Goal: Transaction & Acquisition: Purchase product/service

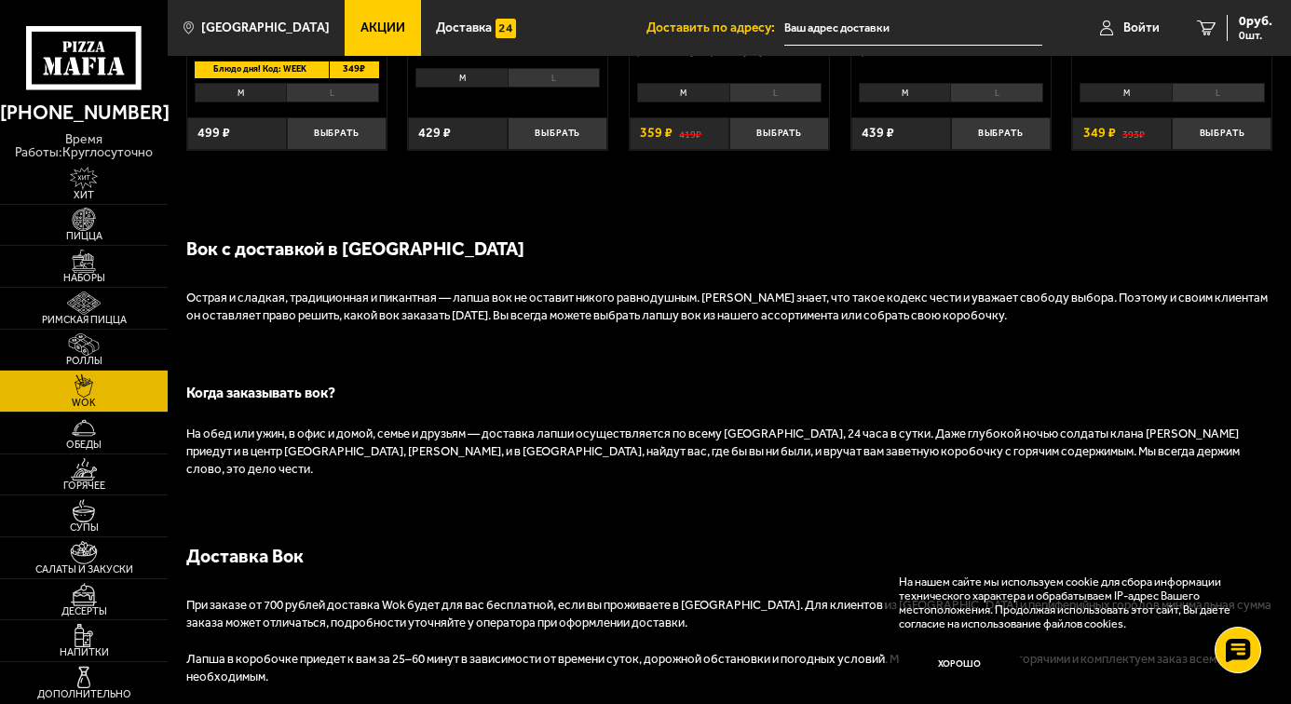
scroll to position [1118, 0]
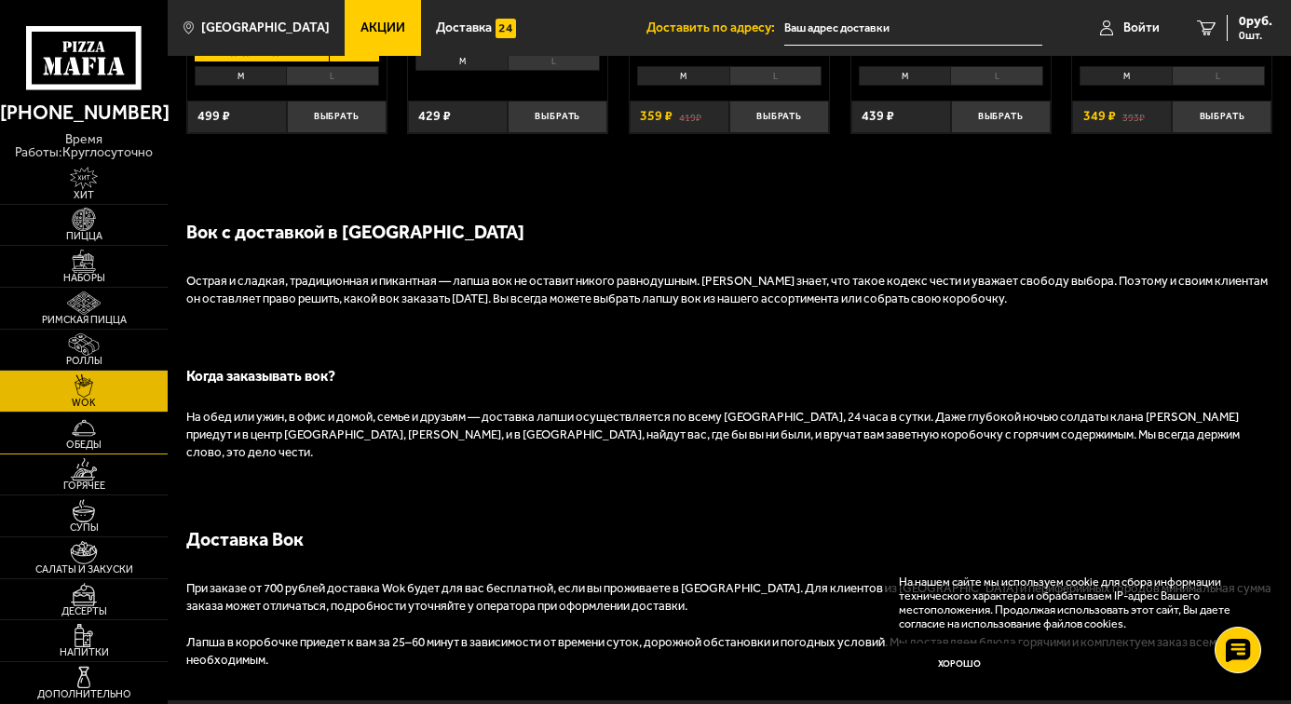
click at [80, 451] on link "Обеды" at bounding box center [84, 433] width 168 height 41
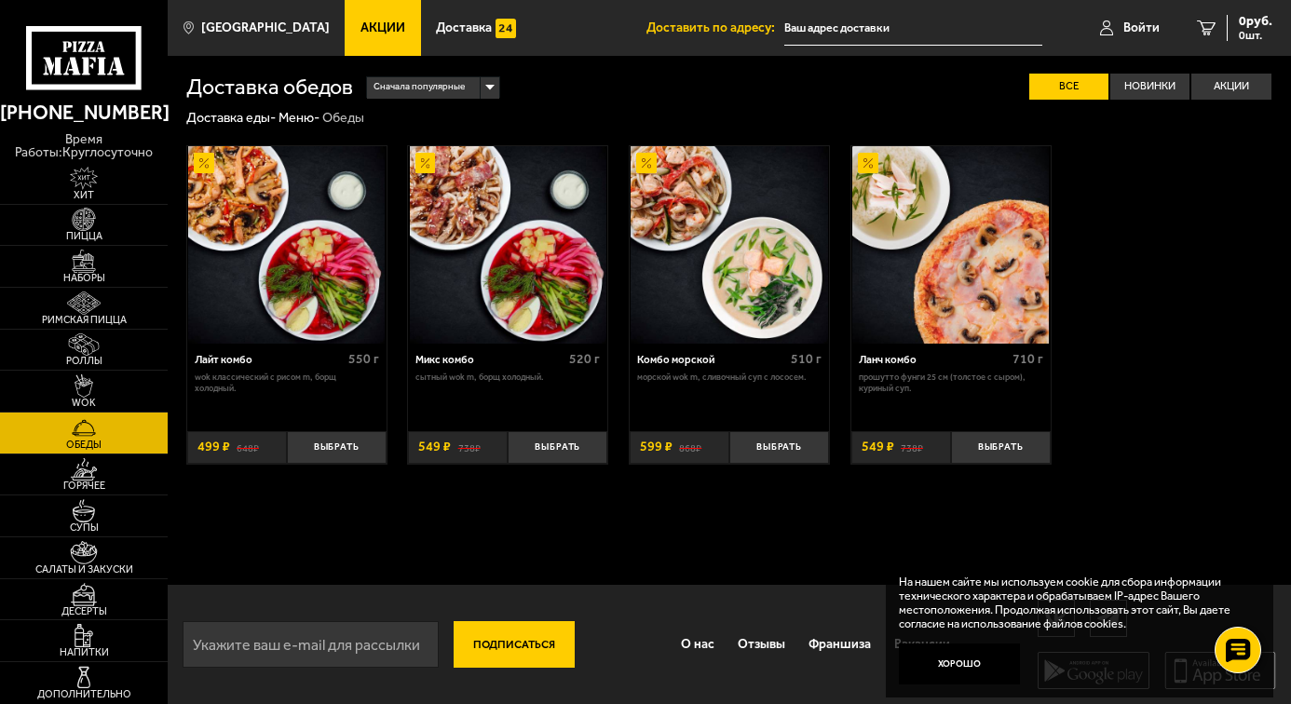
scroll to position [1, 0]
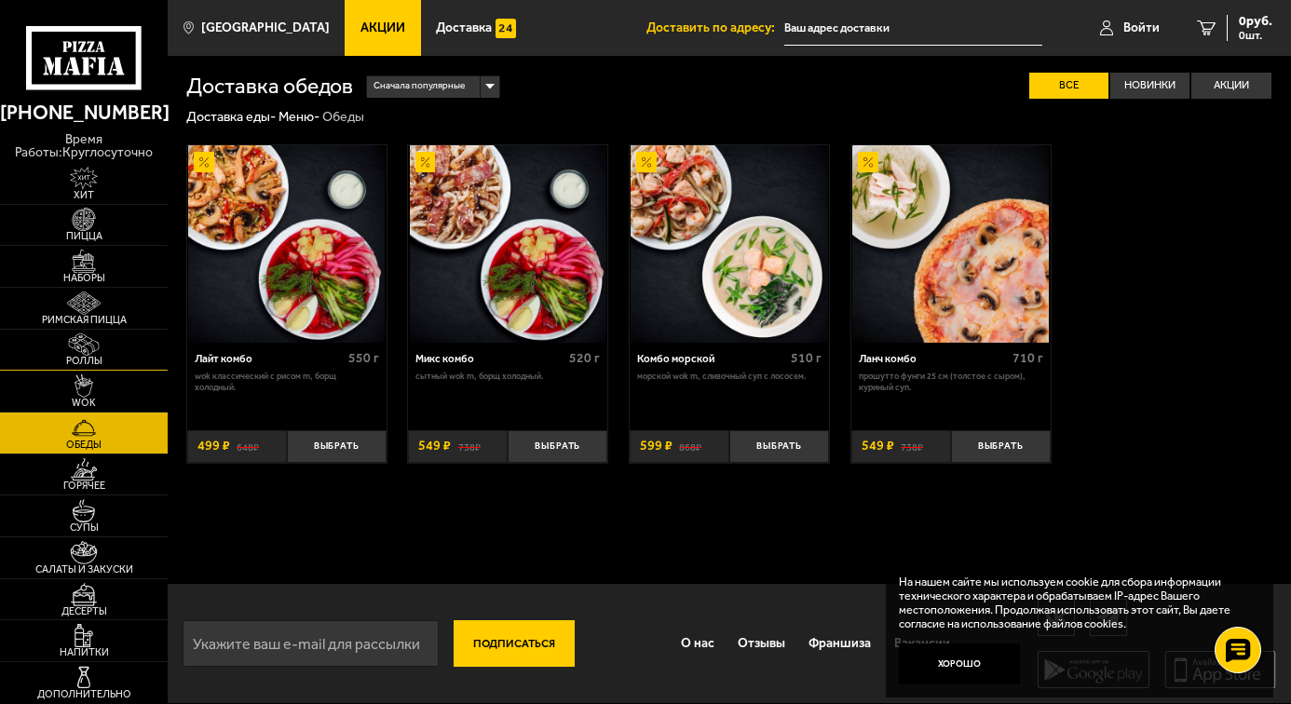
click at [95, 349] on img at bounding box center [83, 344] width 51 height 23
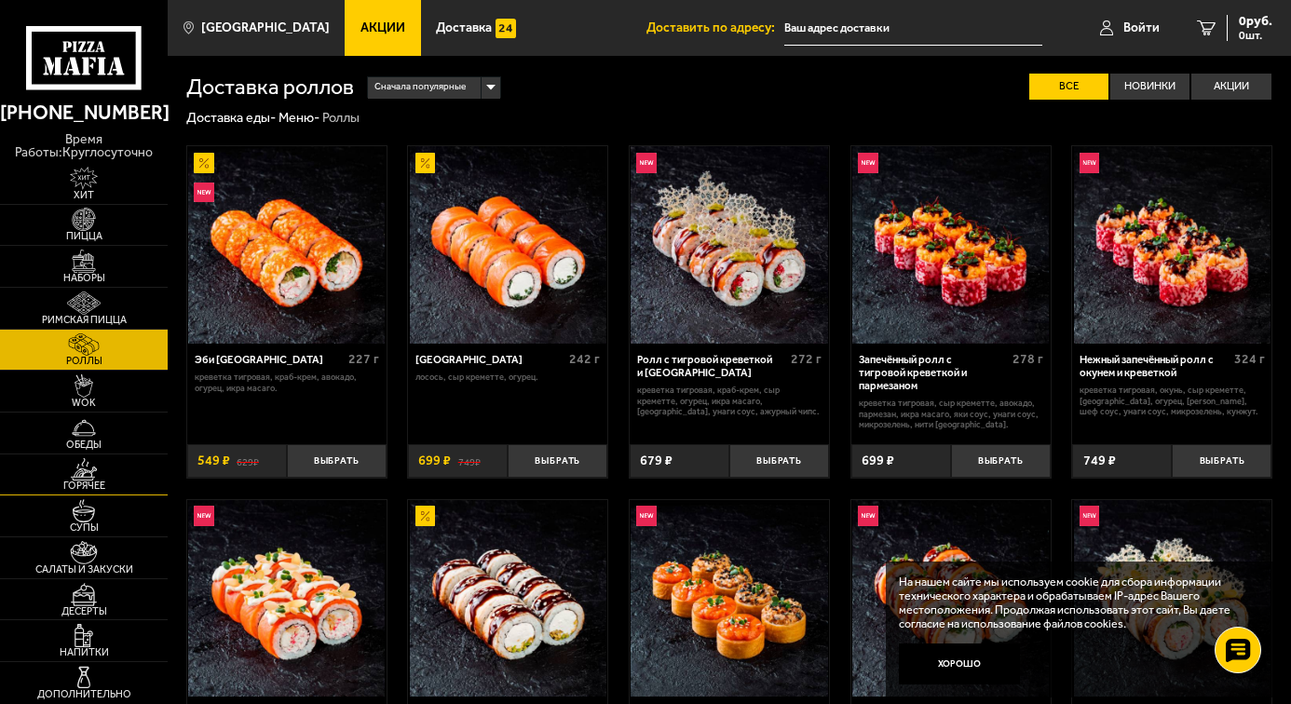
click at [83, 468] on img at bounding box center [83, 469] width 51 height 23
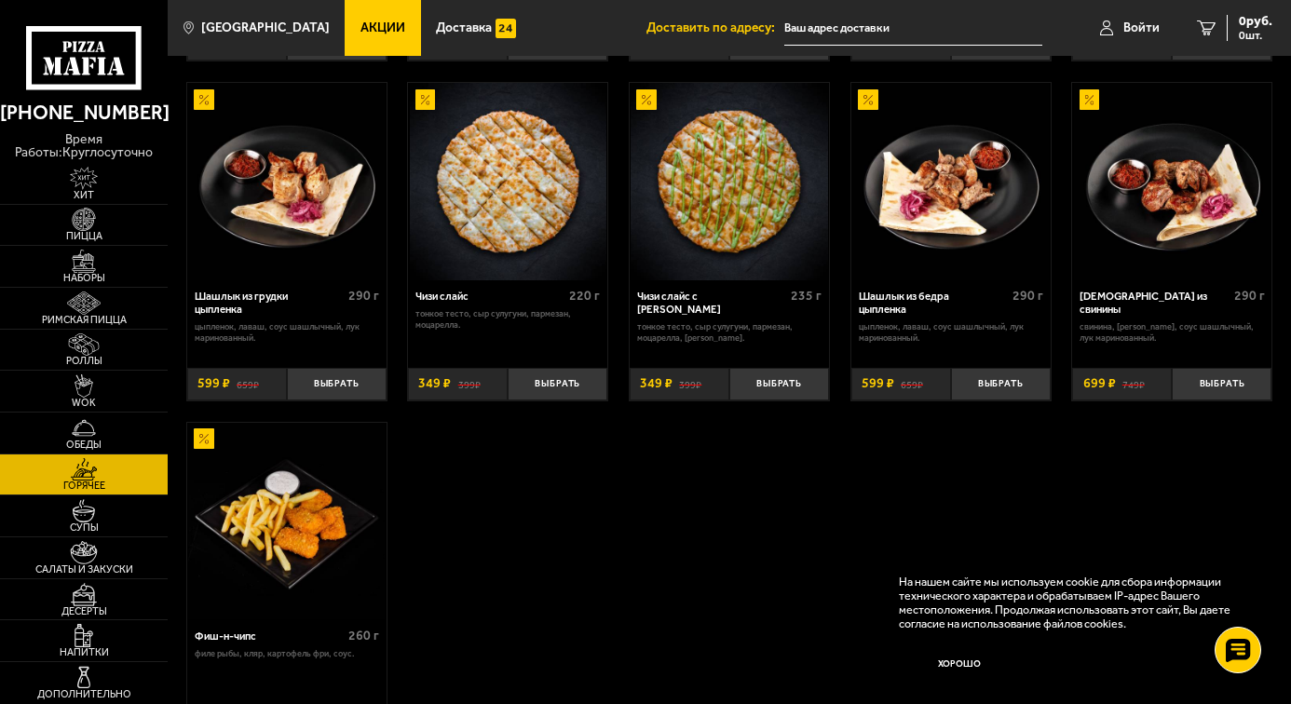
scroll to position [838, 0]
click at [97, 387] on img at bounding box center [83, 385] width 51 height 23
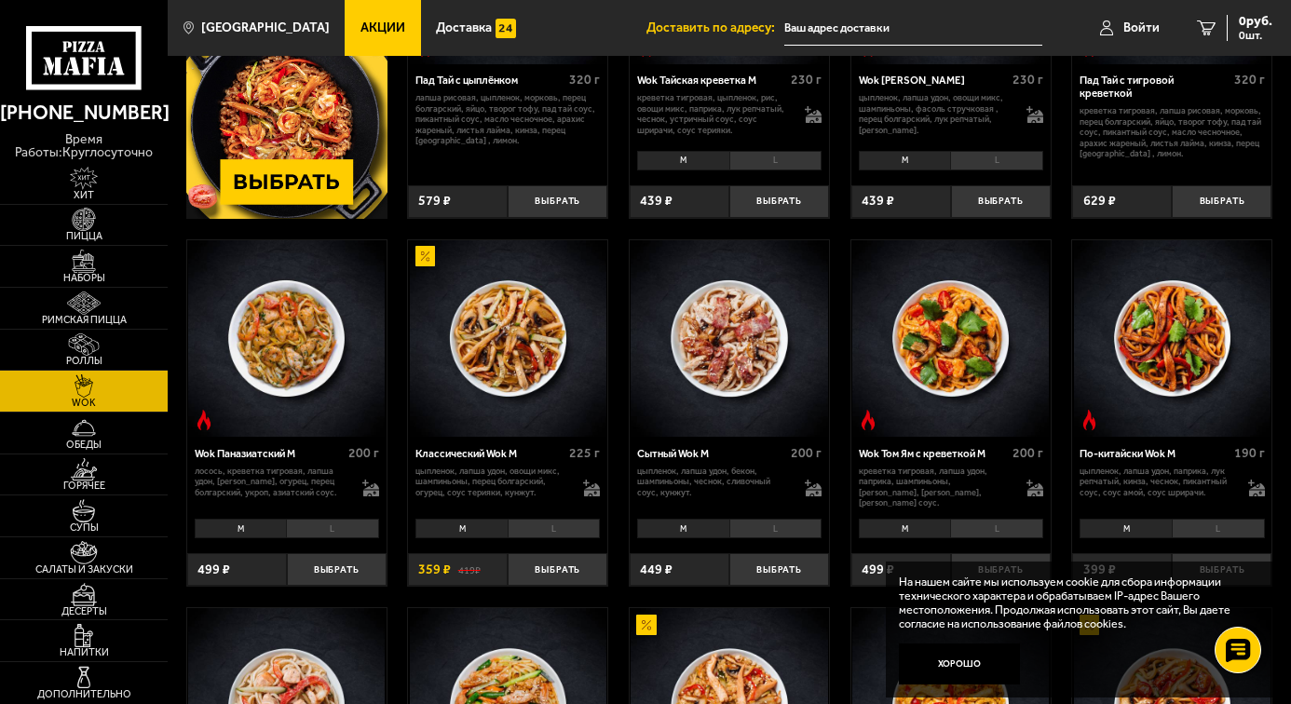
scroll to position [466, 0]
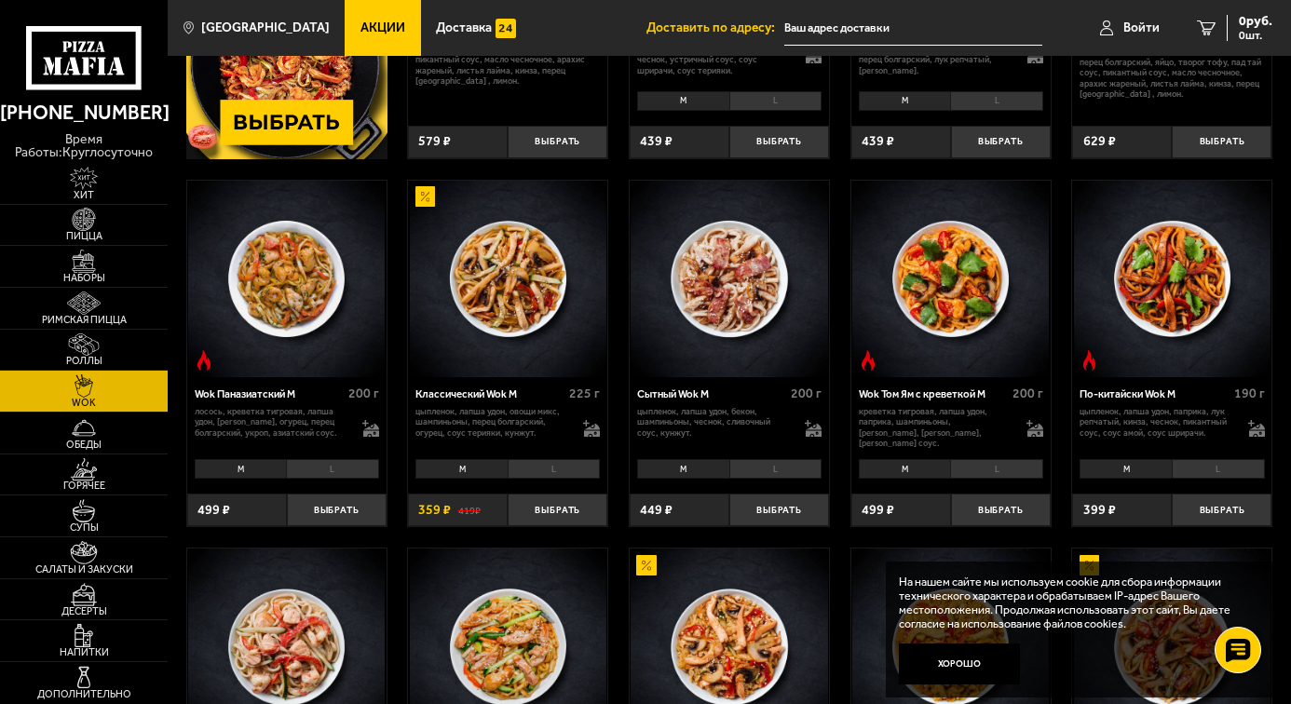
scroll to position [373, 0]
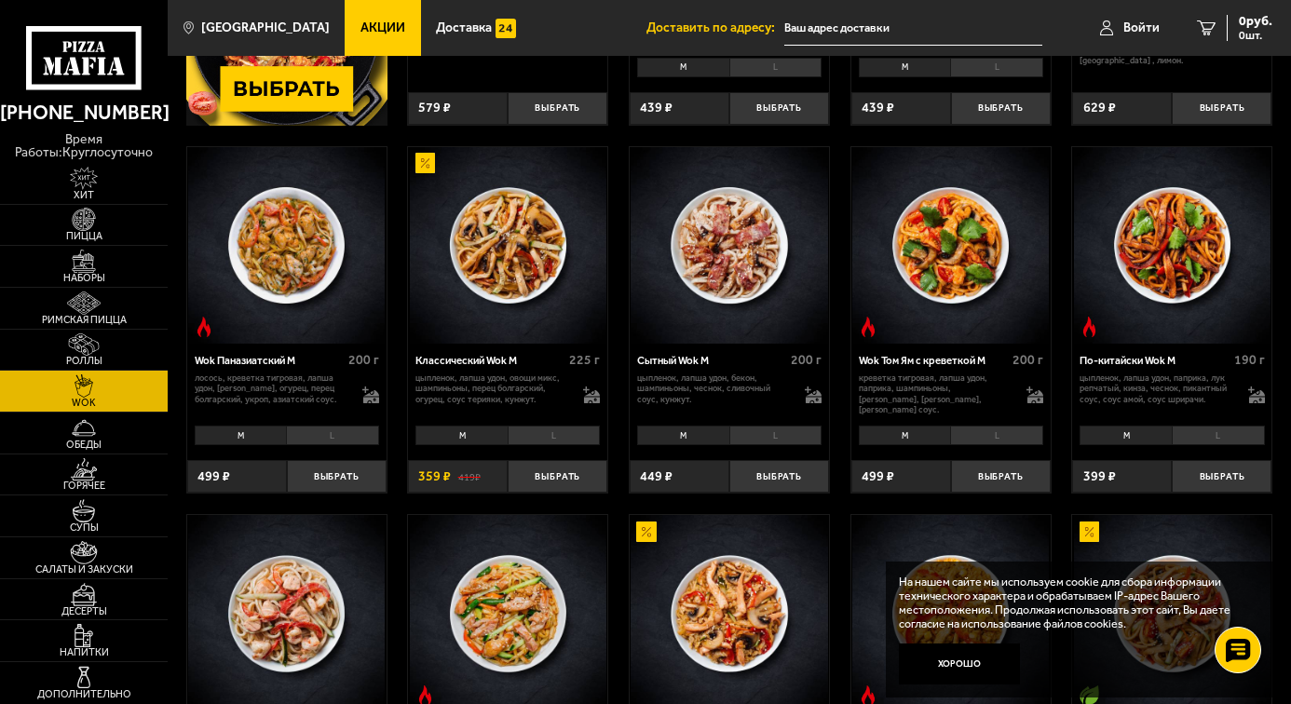
click at [1000, 431] on li "L" at bounding box center [996, 436] width 93 height 20
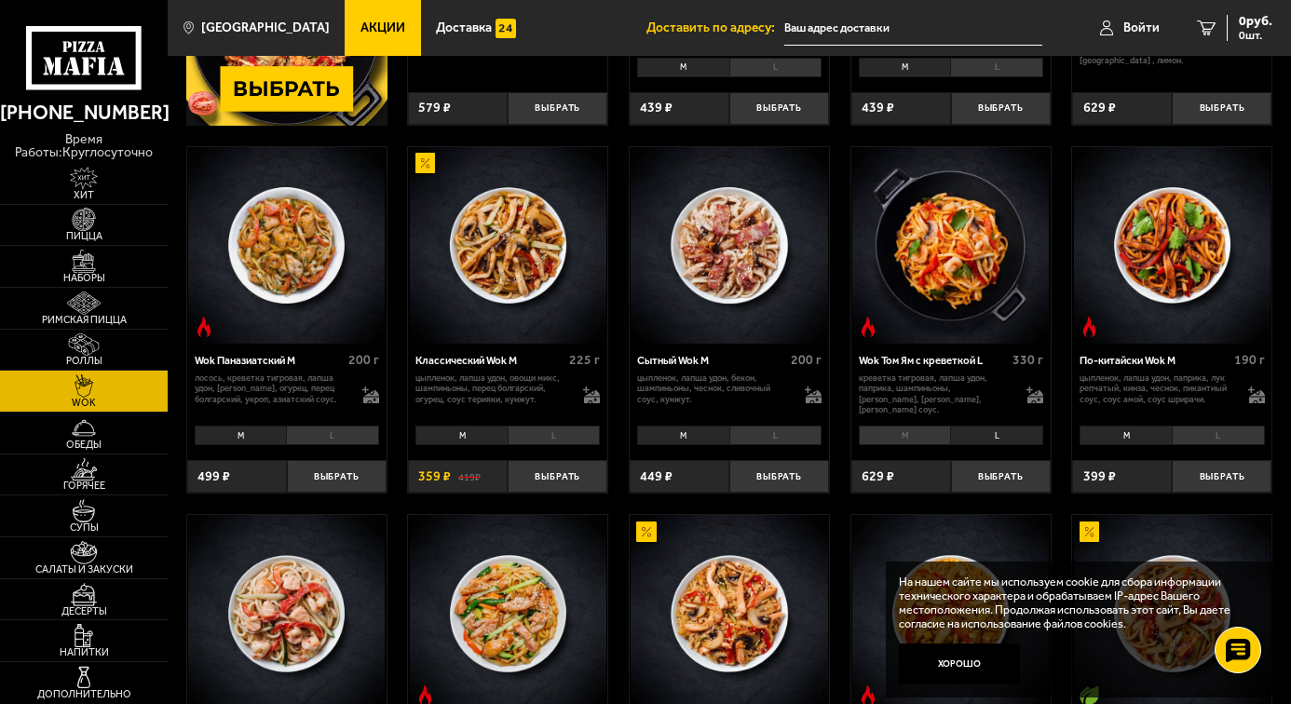
click at [891, 434] on li "M" at bounding box center [905, 436] width 92 height 20
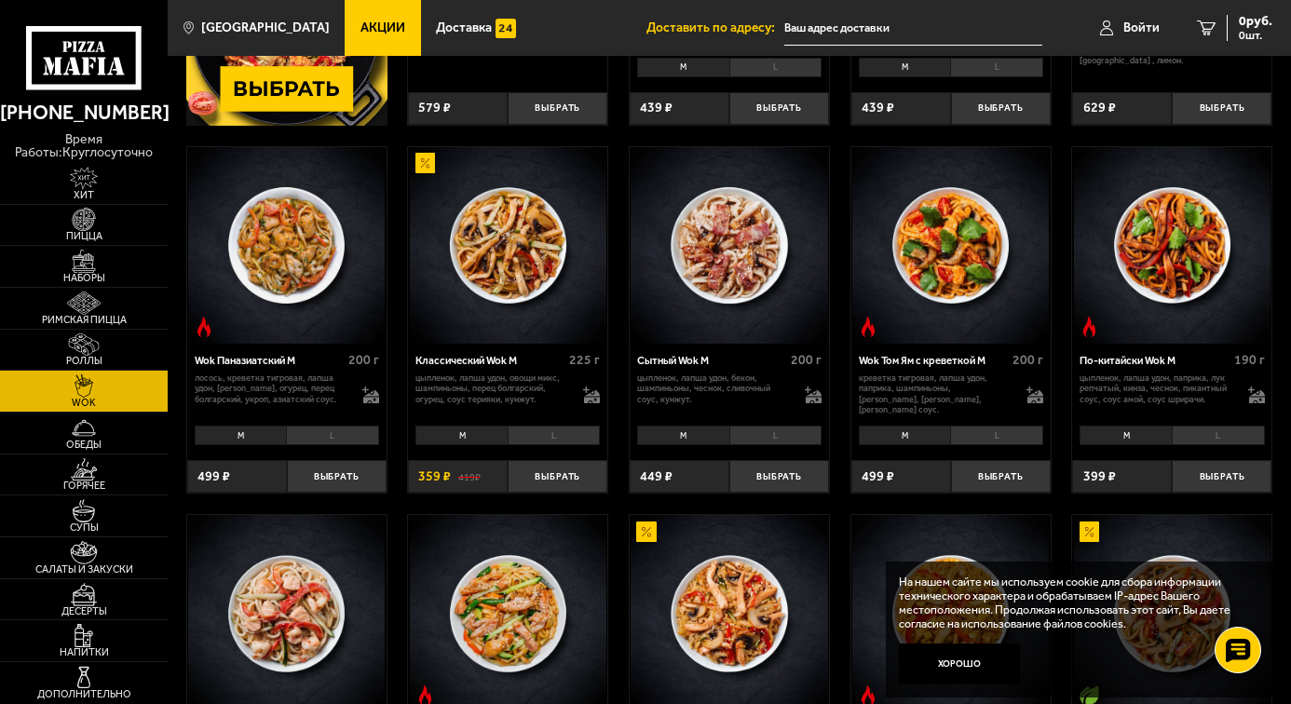
click at [1000, 441] on li "L" at bounding box center [996, 436] width 93 height 20
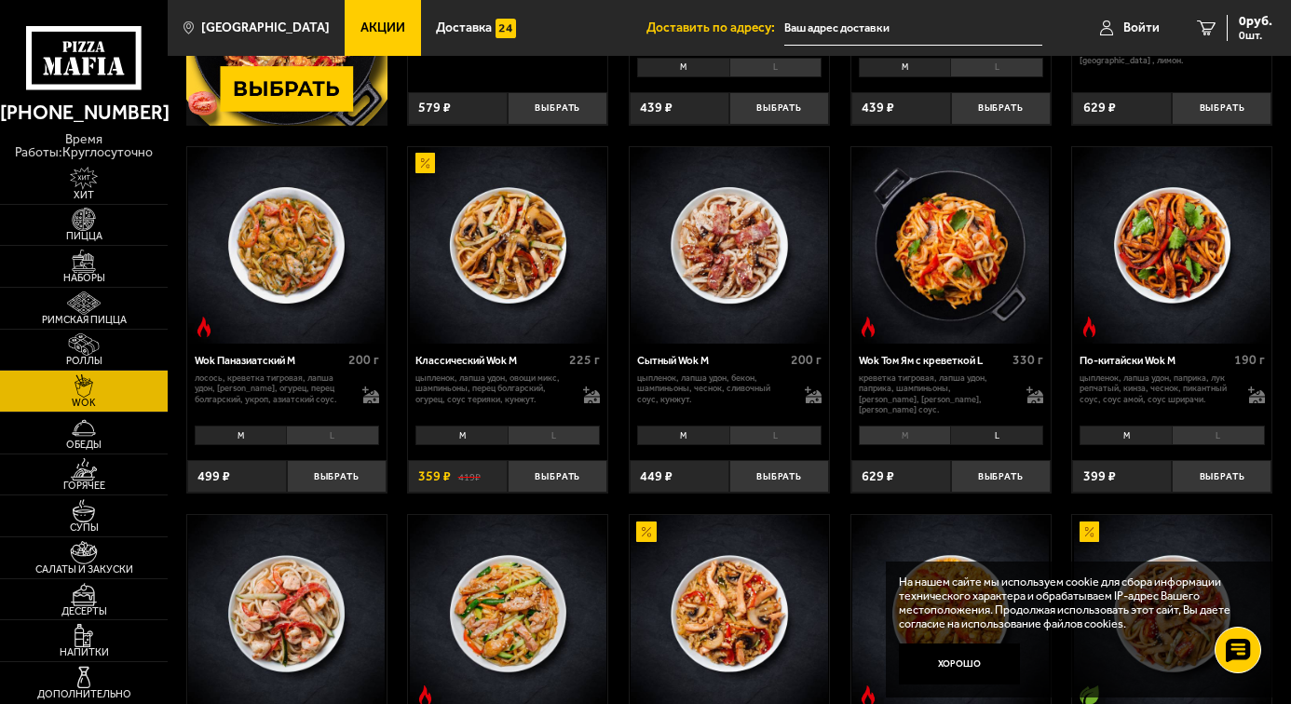
click at [901, 436] on li "M" at bounding box center [905, 436] width 92 height 20
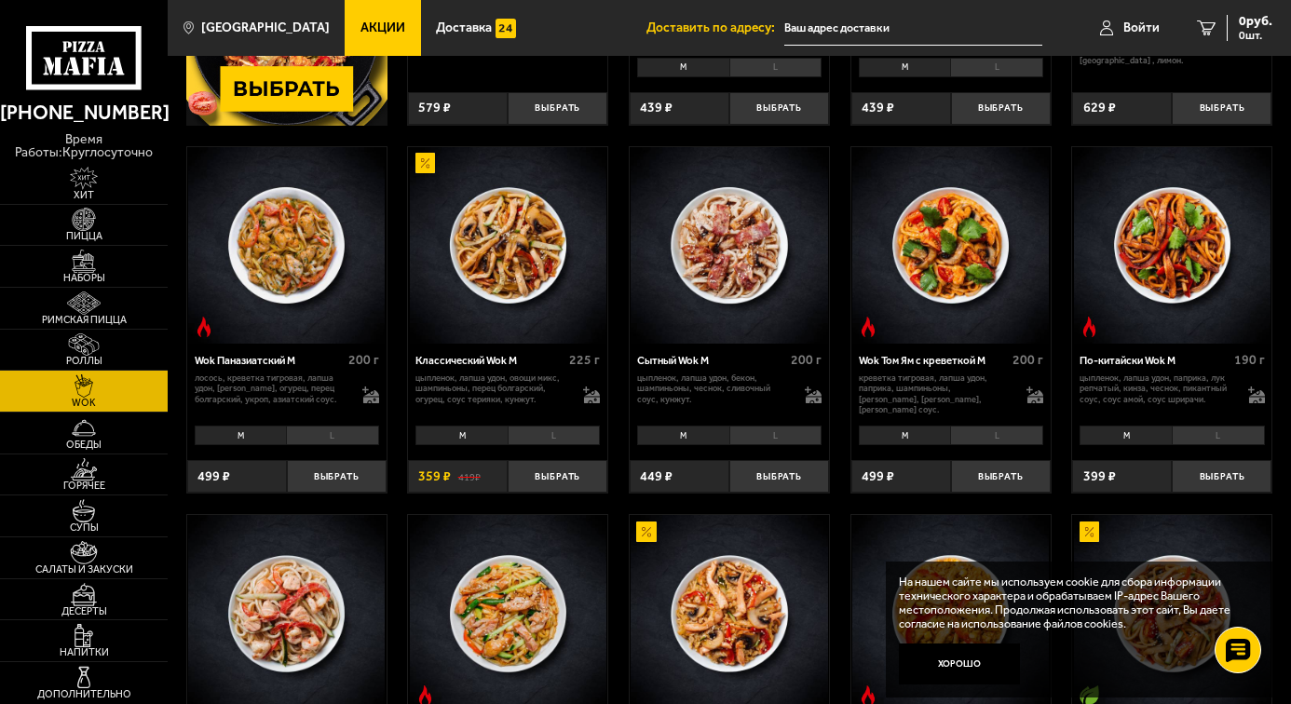
click at [1134, 435] on li "M" at bounding box center [1126, 436] width 92 height 20
click at [1214, 440] on li "L" at bounding box center [1218, 436] width 93 height 20
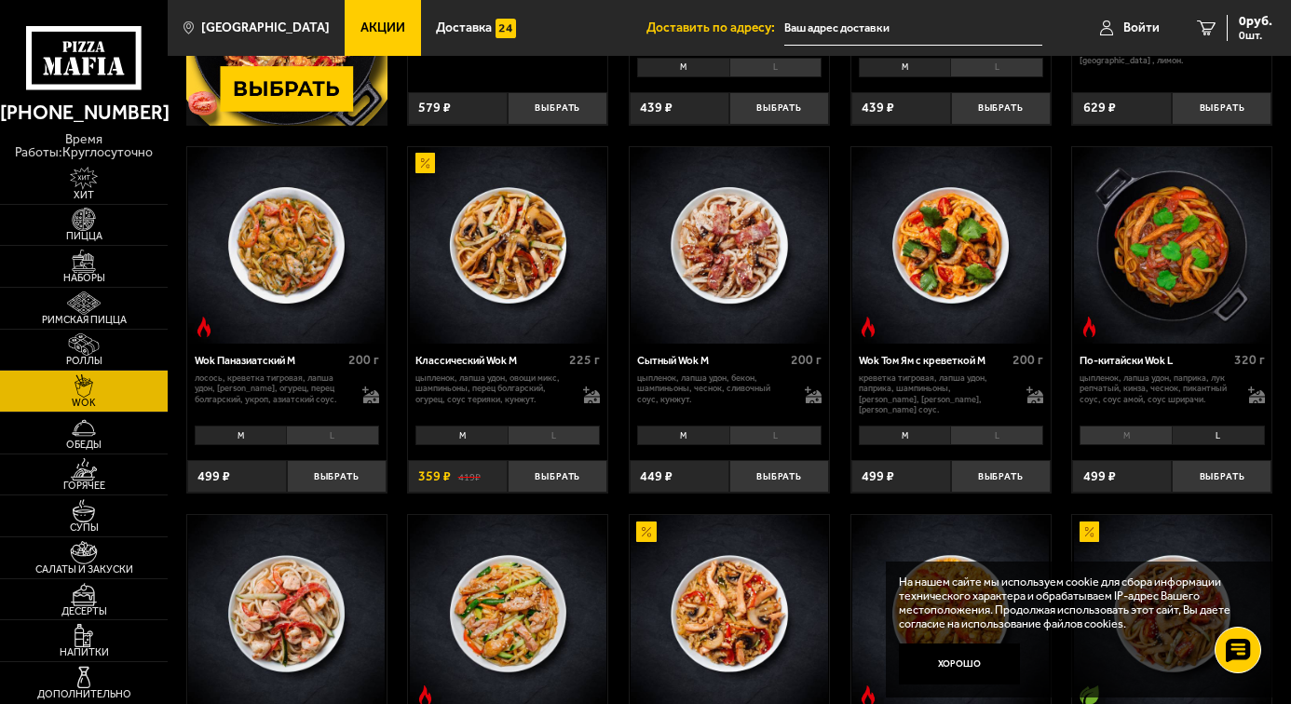
click at [1143, 437] on li "M" at bounding box center [1126, 436] width 92 height 20
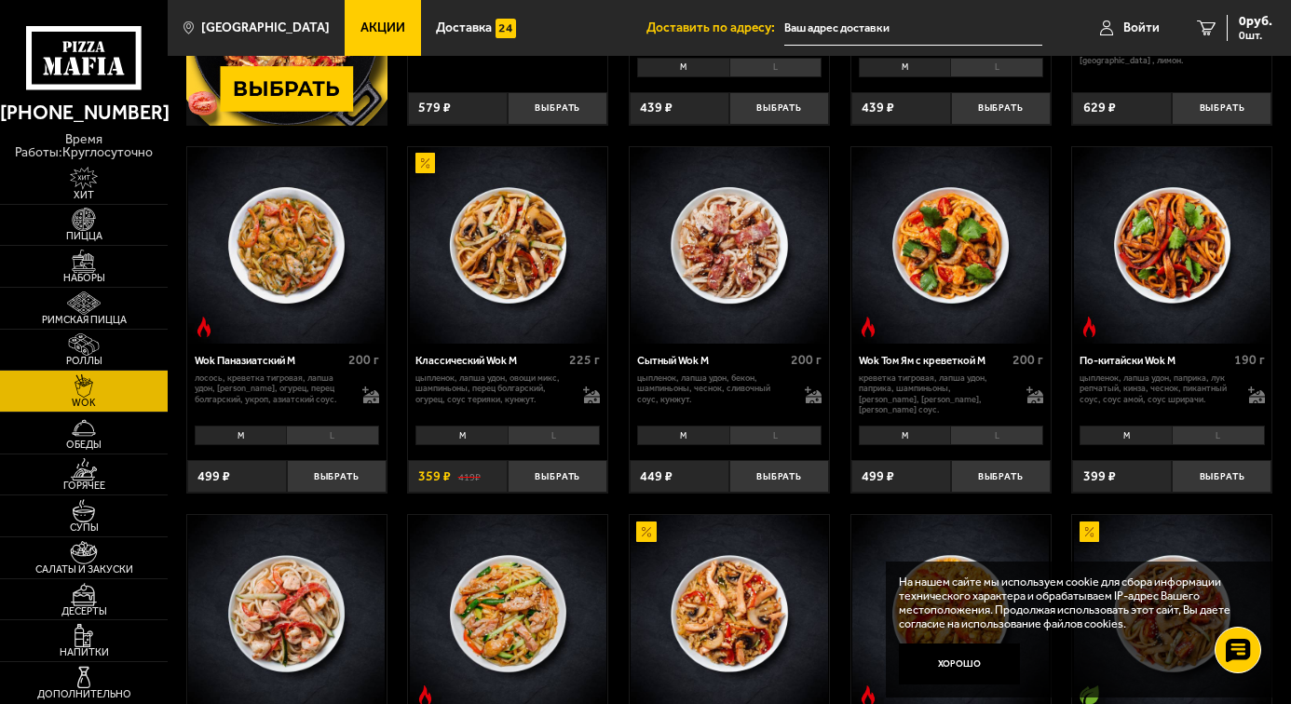
click at [955, 280] on img at bounding box center [950, 245] width 197 height 197
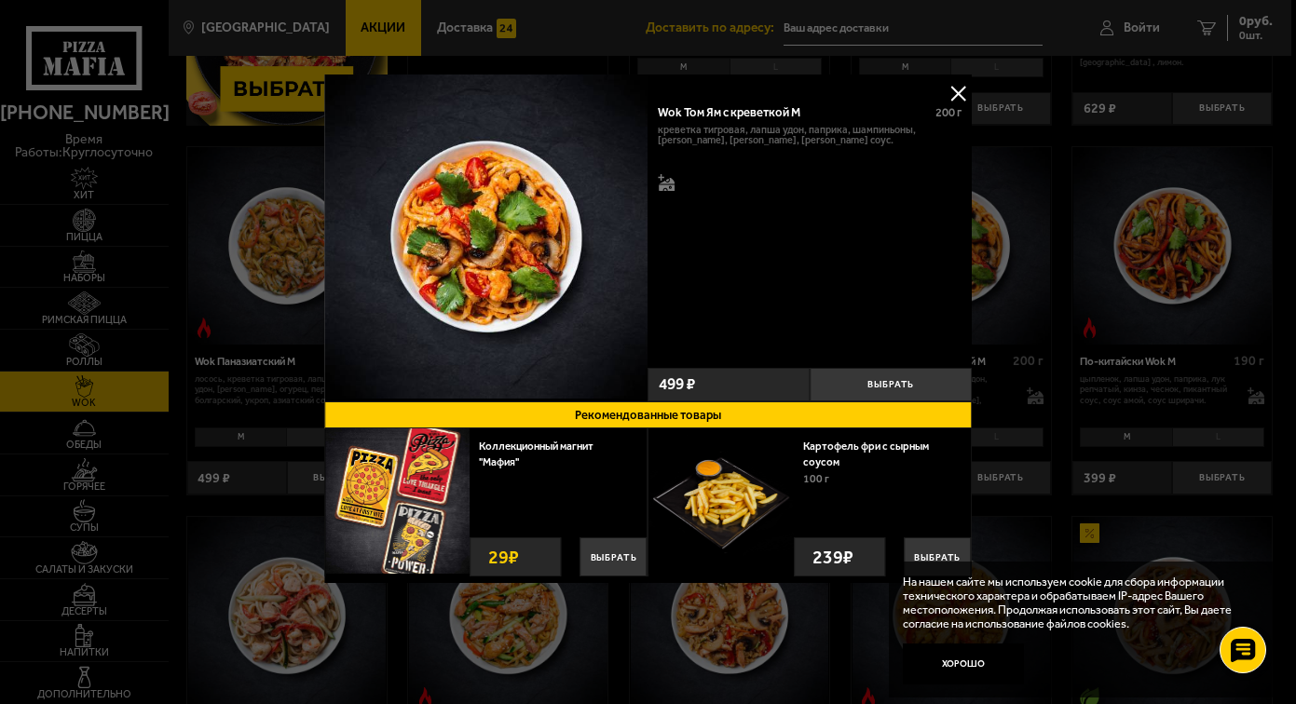
click at [953, 97] on button at bounding box center [958, 93] width 28 height 28
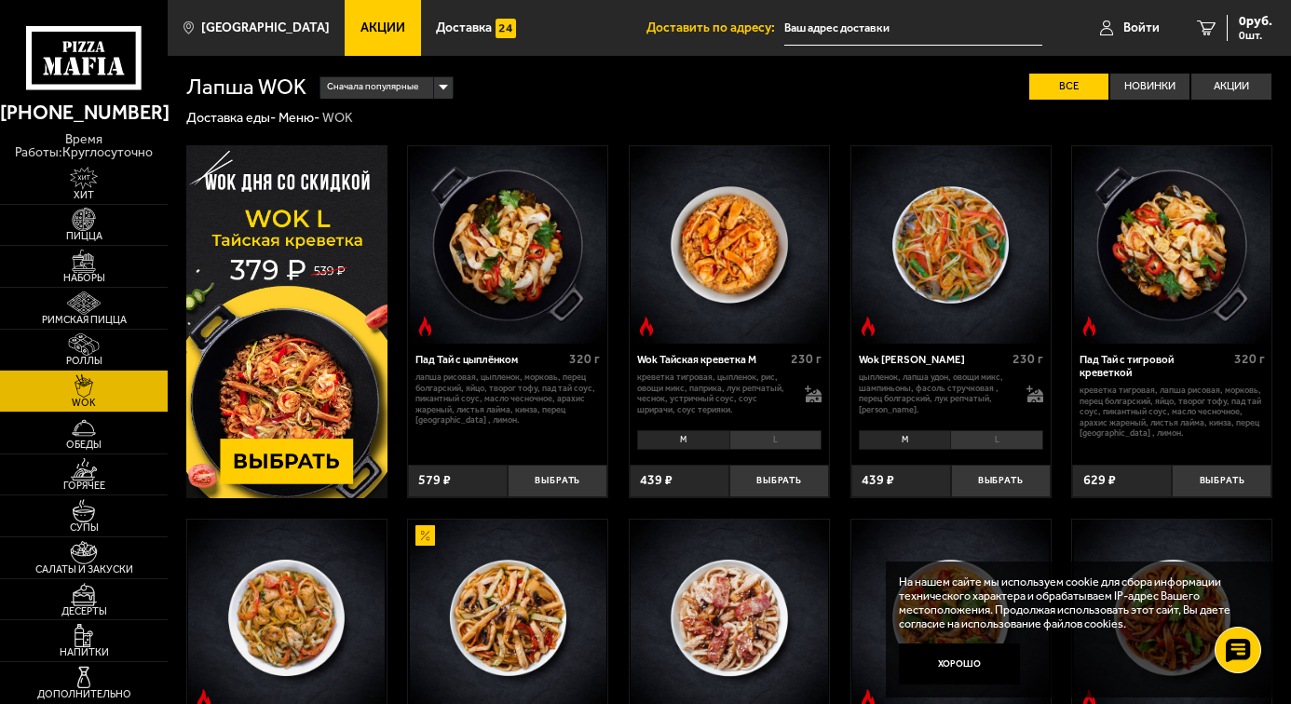
click at [734, 253] on img at bounding box center [729, 244] width 197 height 197
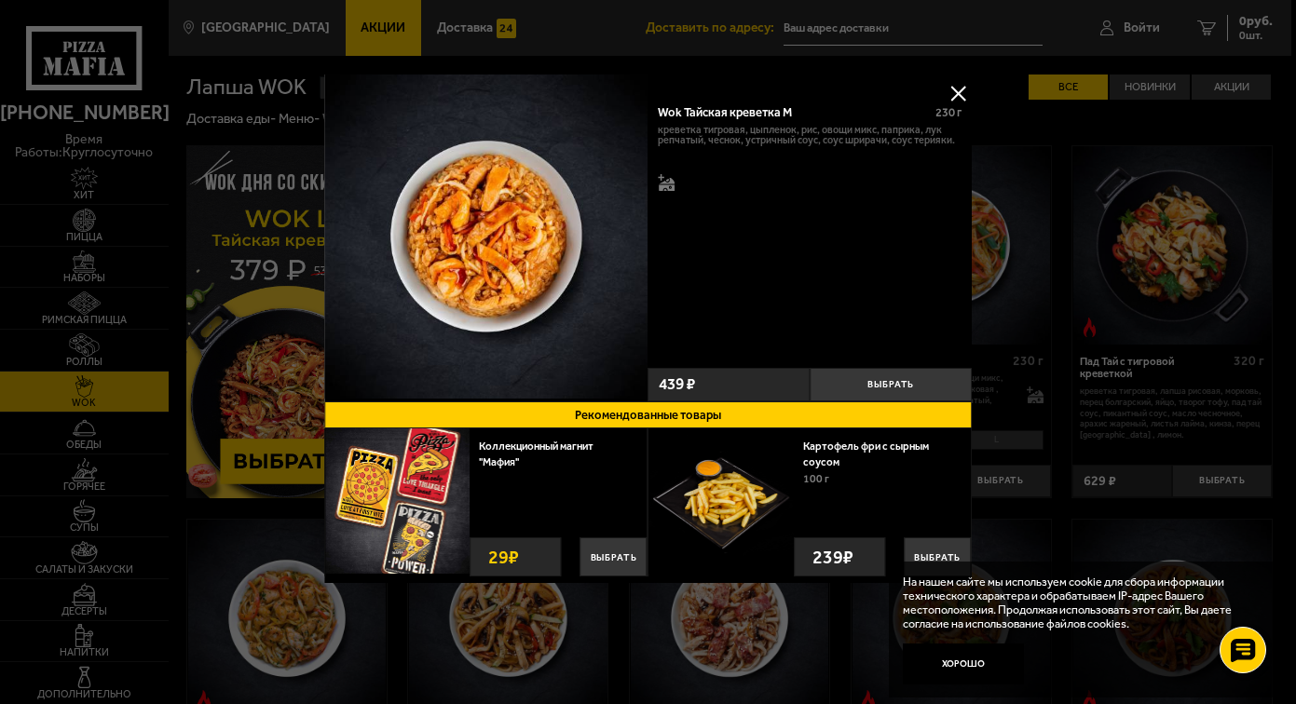
click at [961, 89] on button at bounding box center [958, 93] width 28 height 28
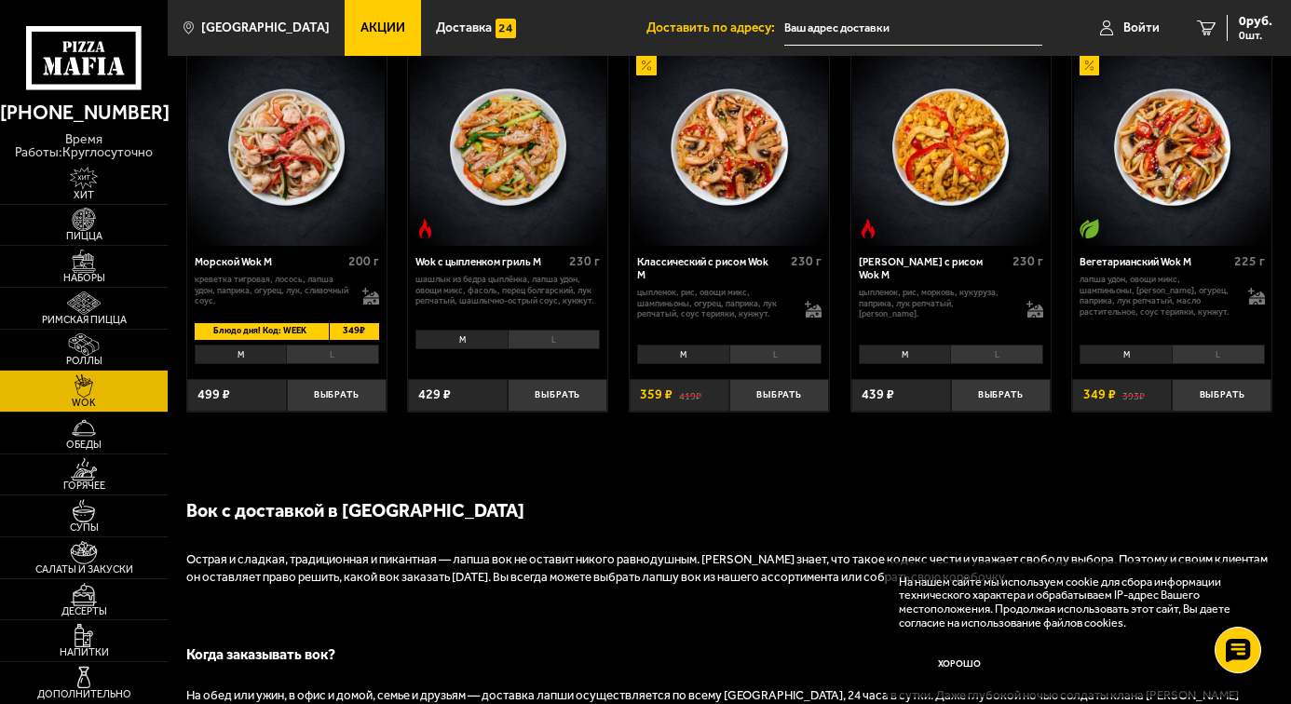
scroll to position [652, 0]
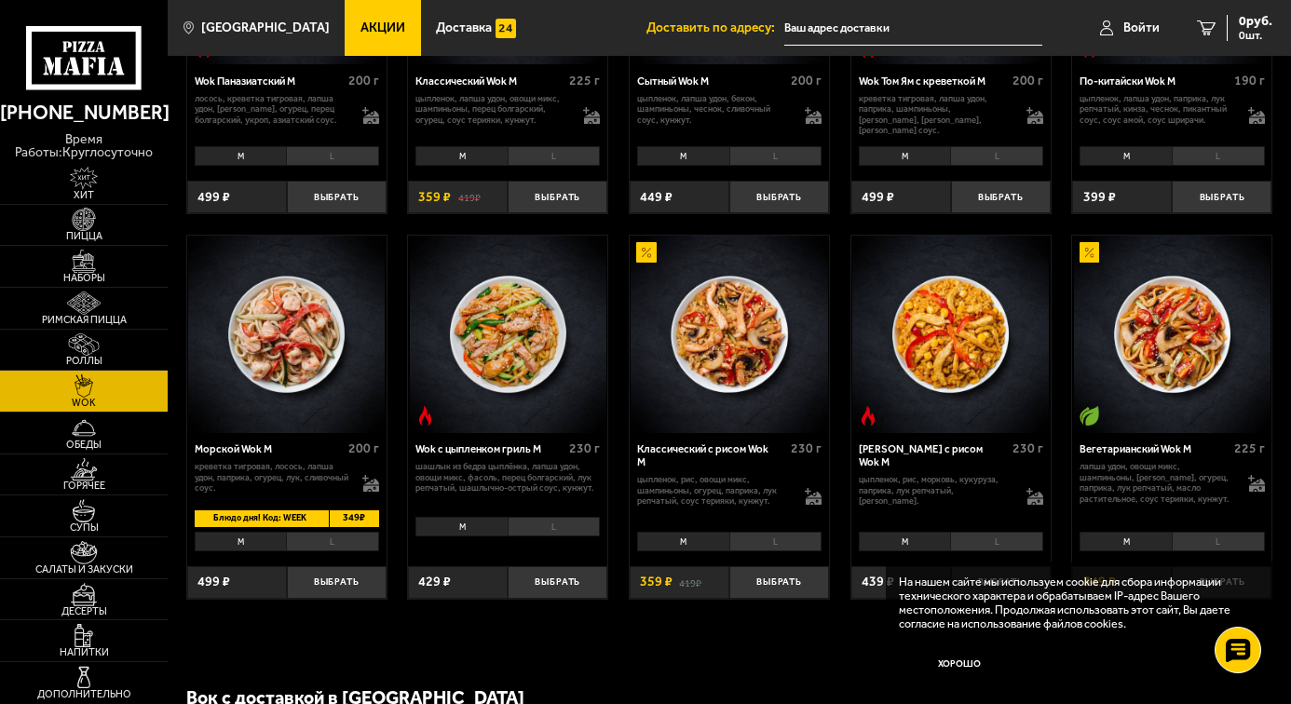
click at [319, 325] on img at bounding box center [286, 334] width 197 height 197
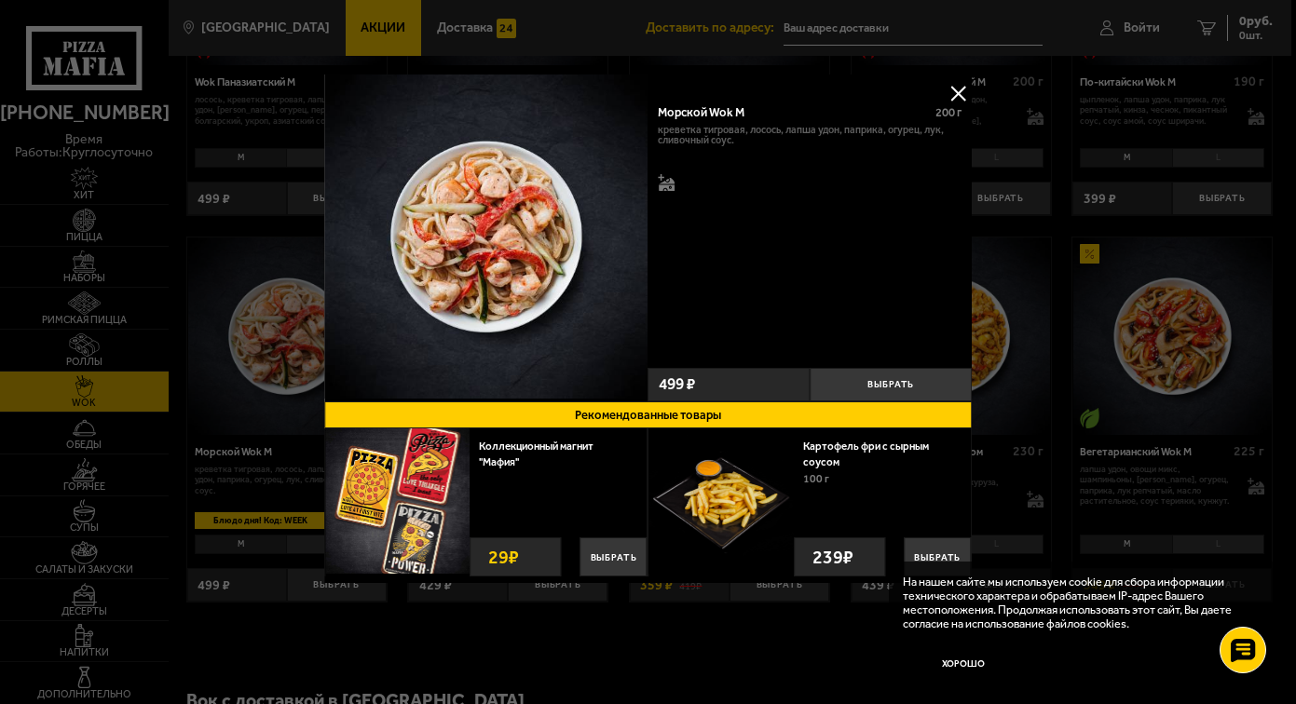
click at [961, 96] on button at bounding box center [958, 93] width 28 height 28
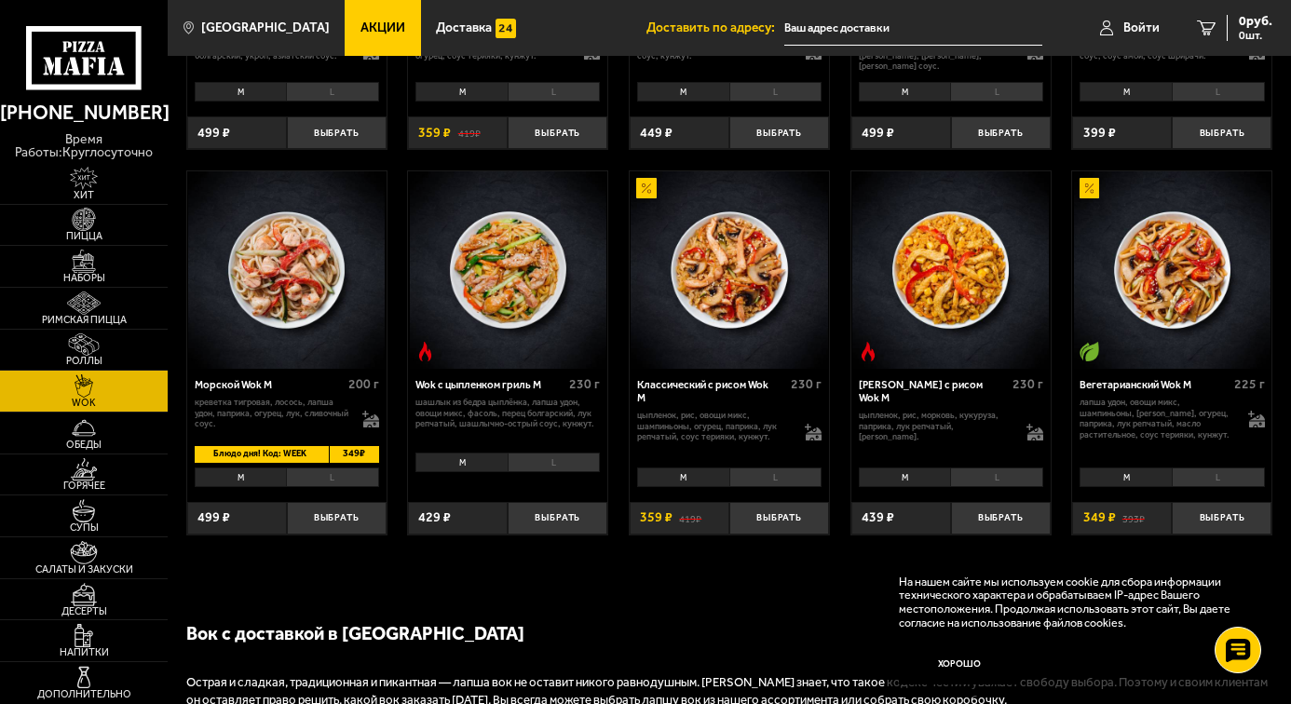
scroll to position [745, 0]
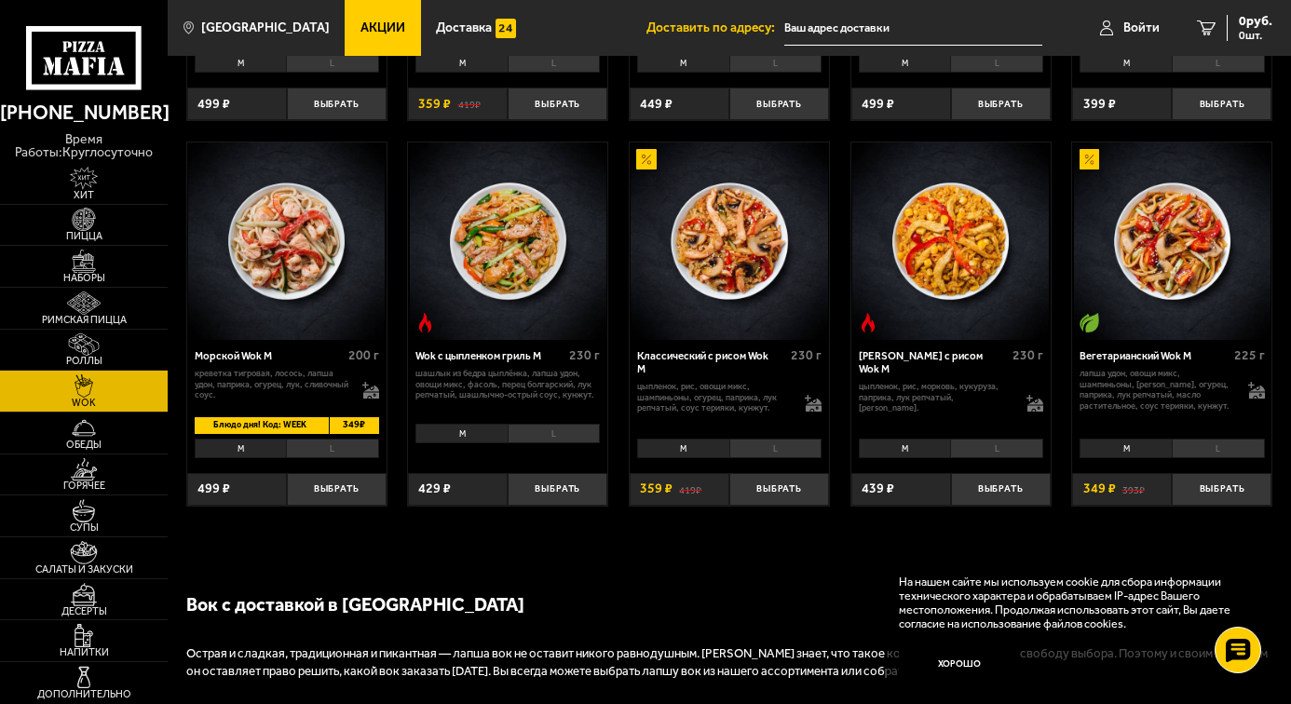
click at [523, 270] on img at bounding box center [508, 241] width 197 height 197
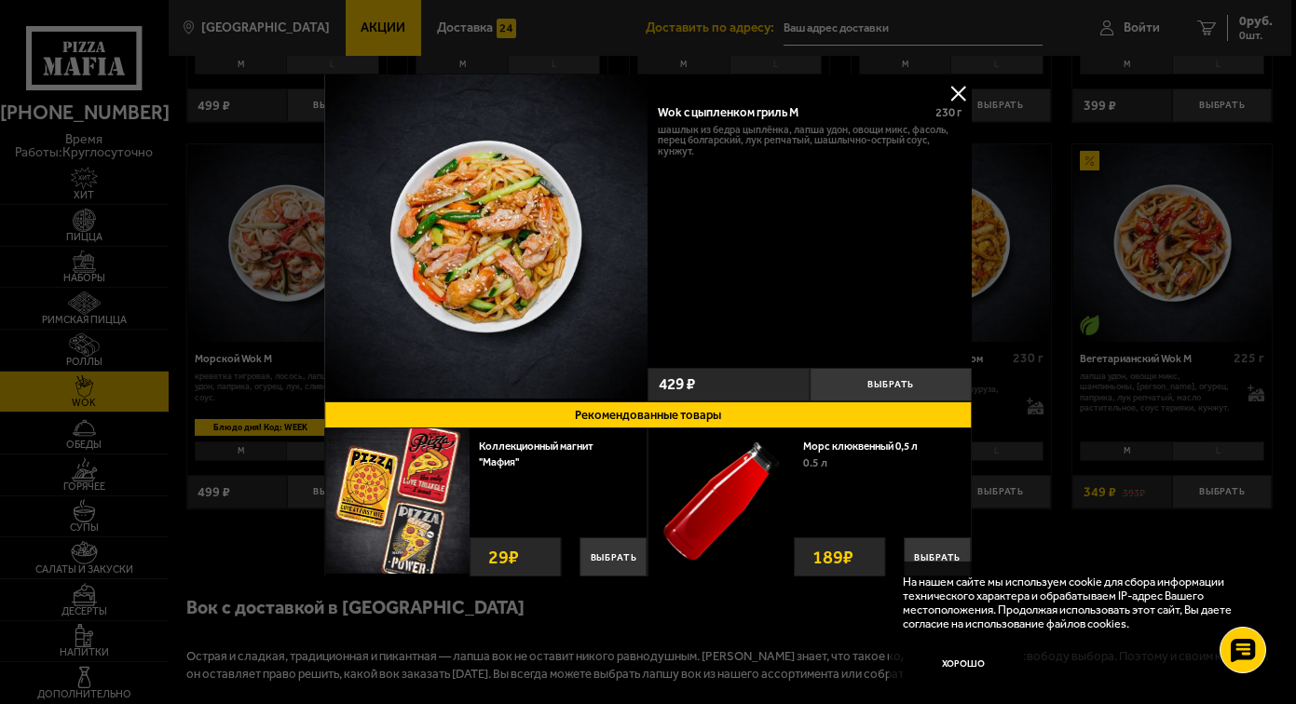
click at [954, 92] on button at bounding box center [958, 93] width 28 height 28
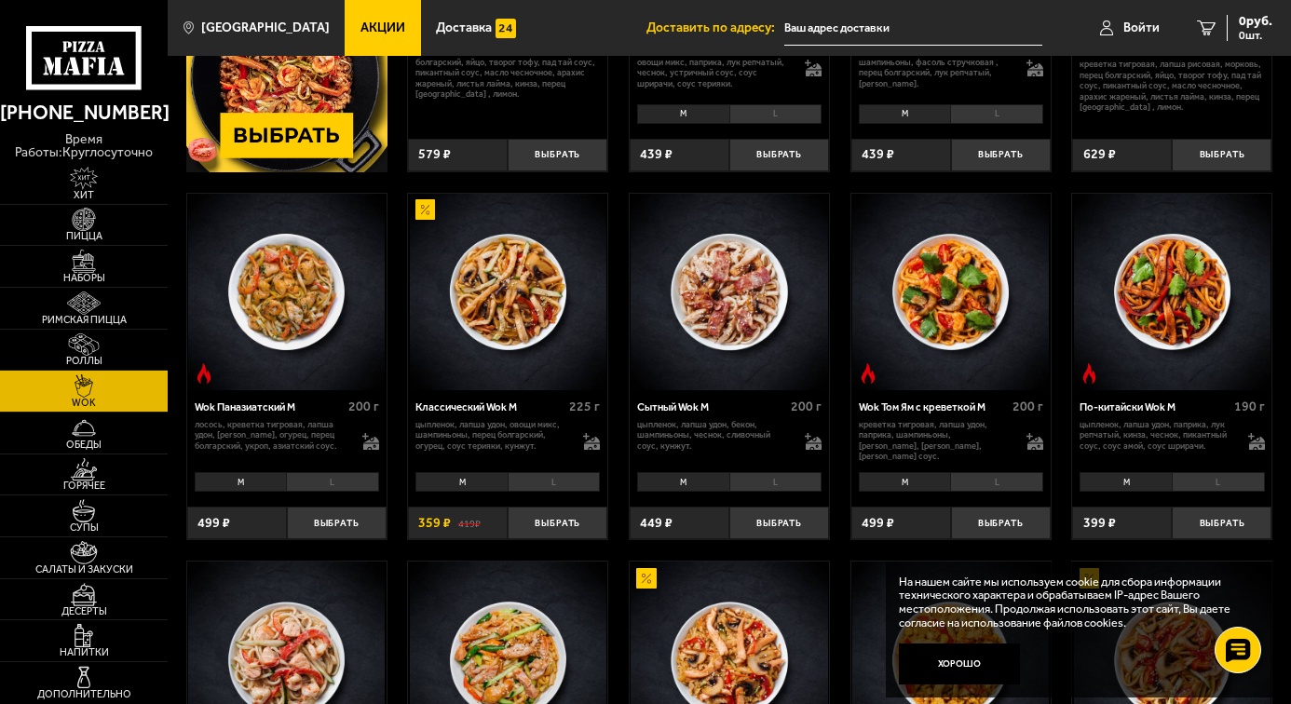
scroll to position [279, 0]
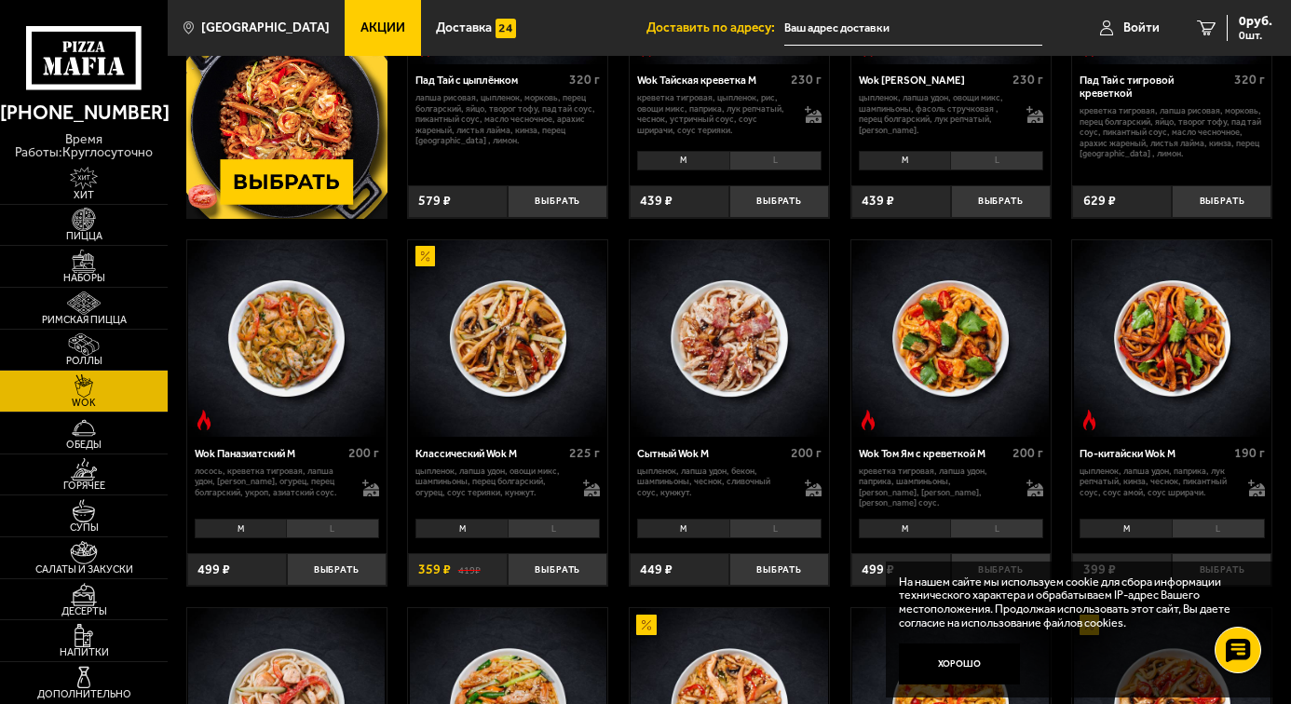
click at [535, 337] on img at bounding box center [508, 338] width 197 height 197
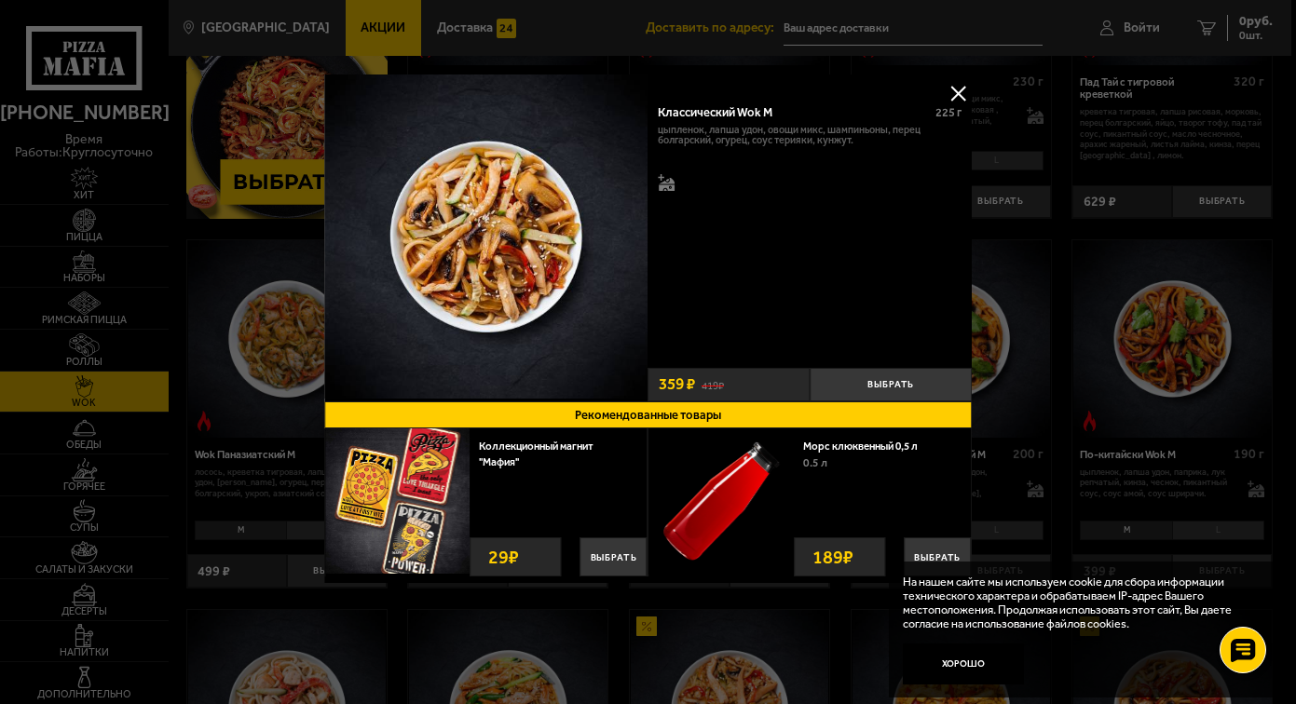
click at [959, 94] on button at bounding box center [958, 93] width 28 height 28
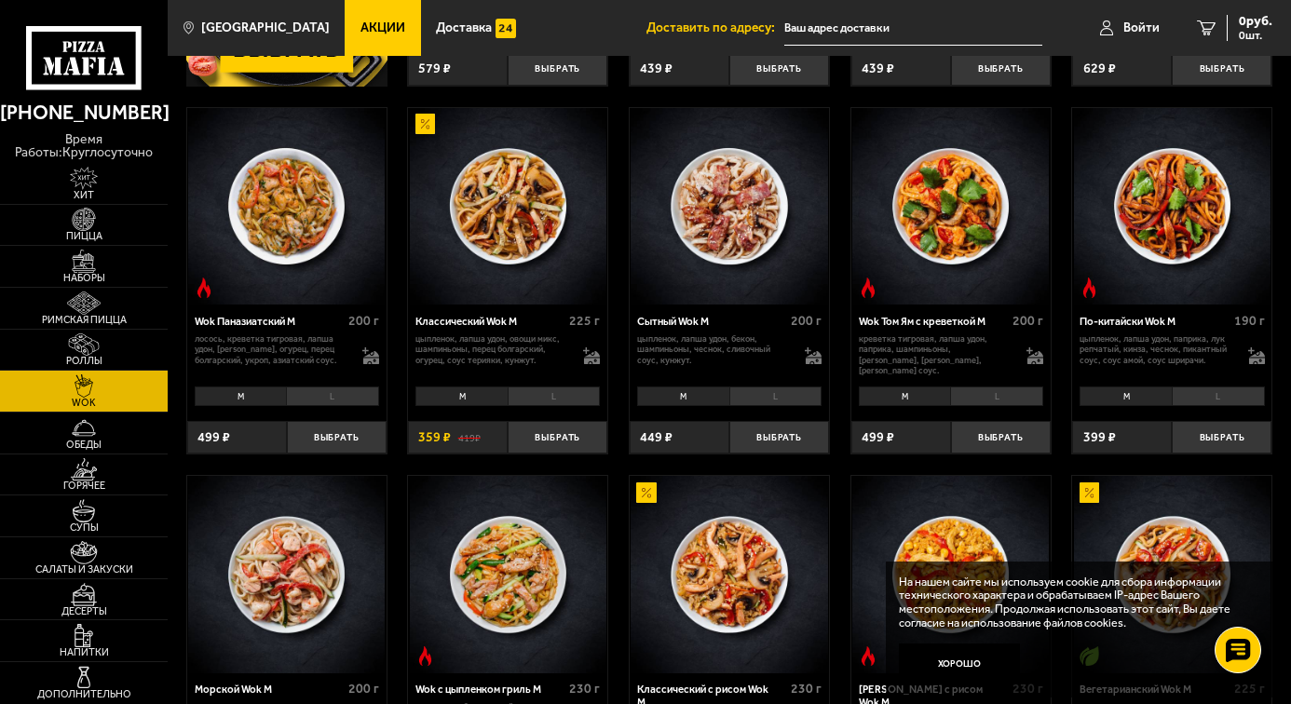
scroll to position [466, 0]
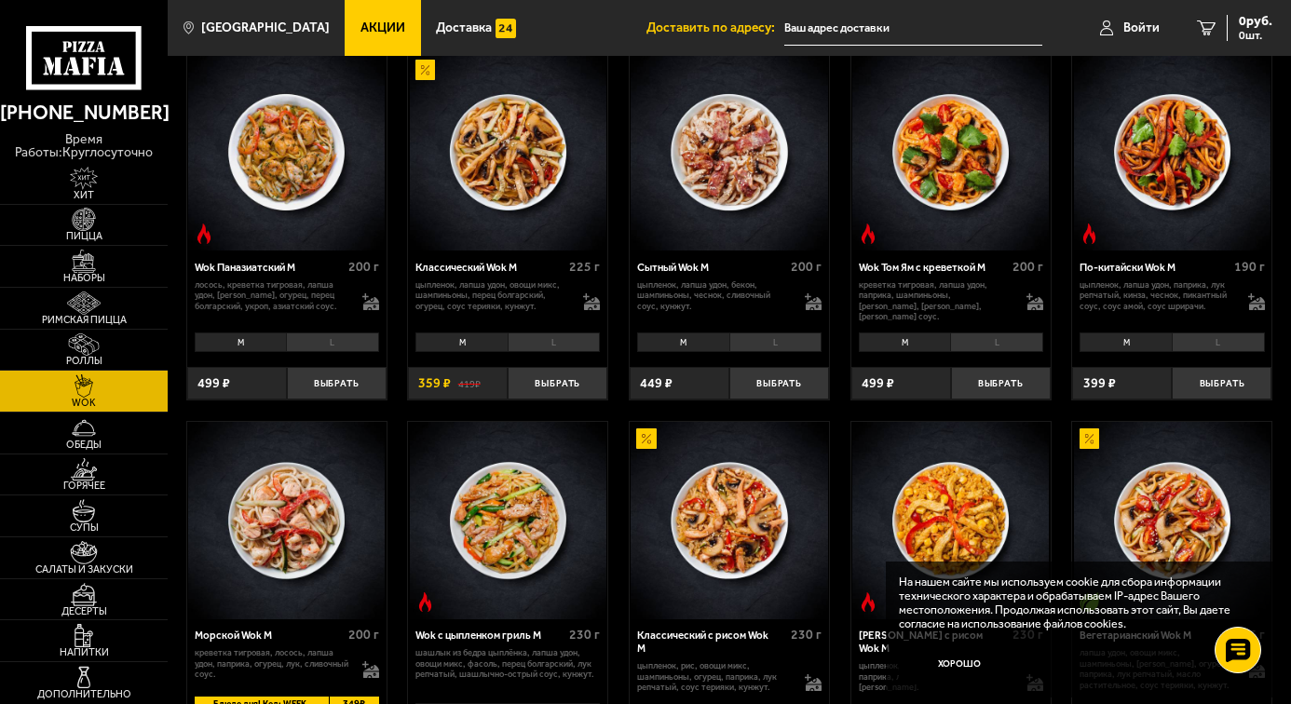
click at [296, 153] on img at bounding box center [286, 152] width 197 height 197
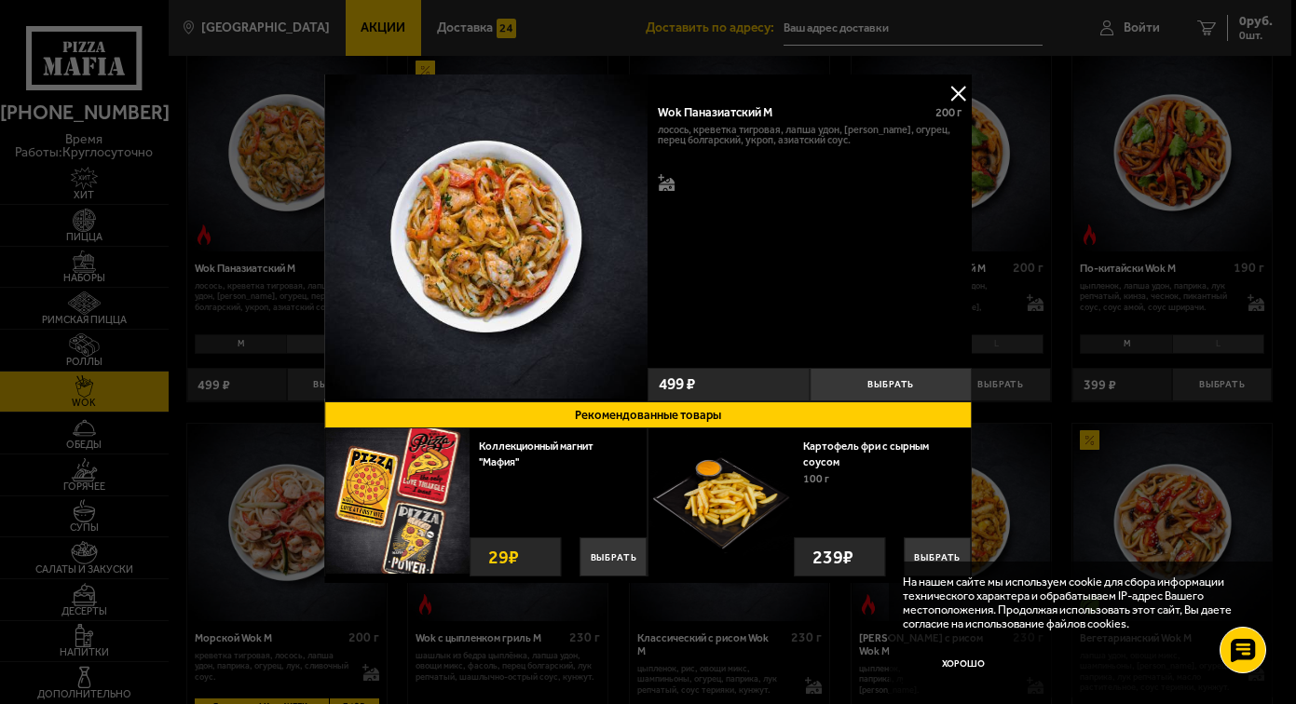
click at [957, 98] on button at bounding box center [958, 93] width 28 height 28
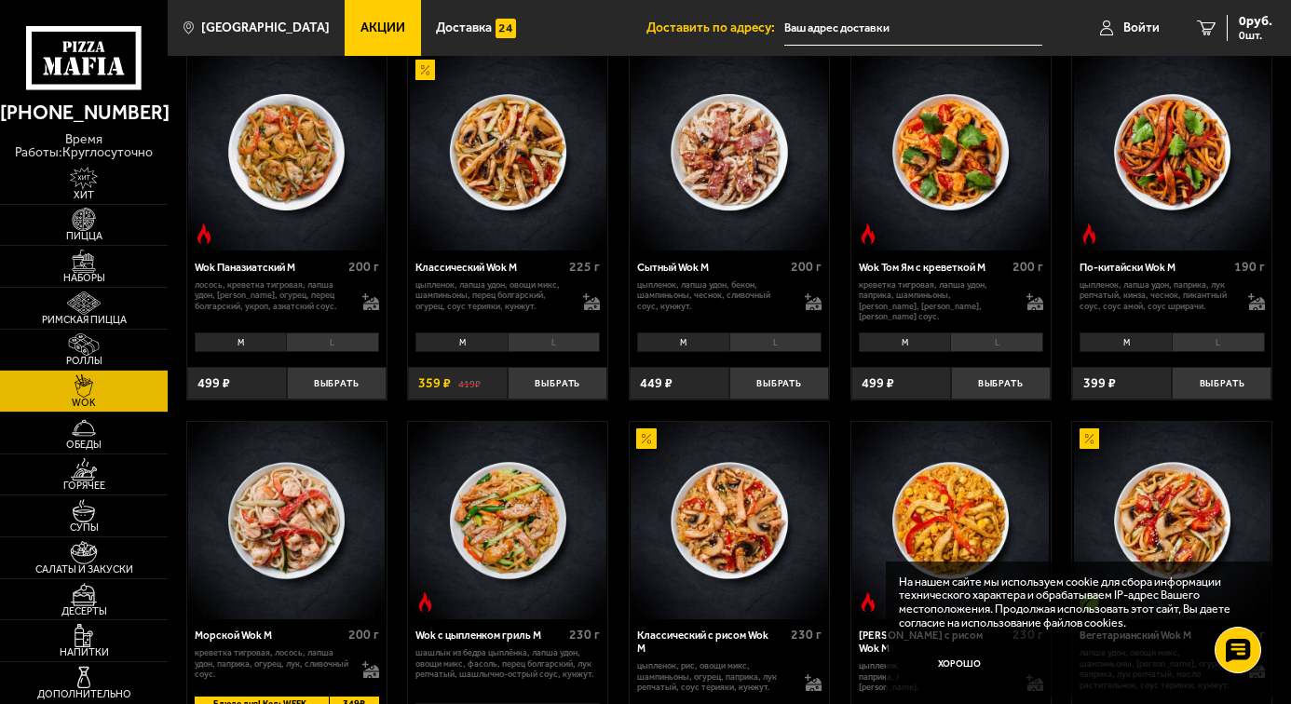
click at [317, 177] on img at bounding box center [286, 152] width 197 height 197
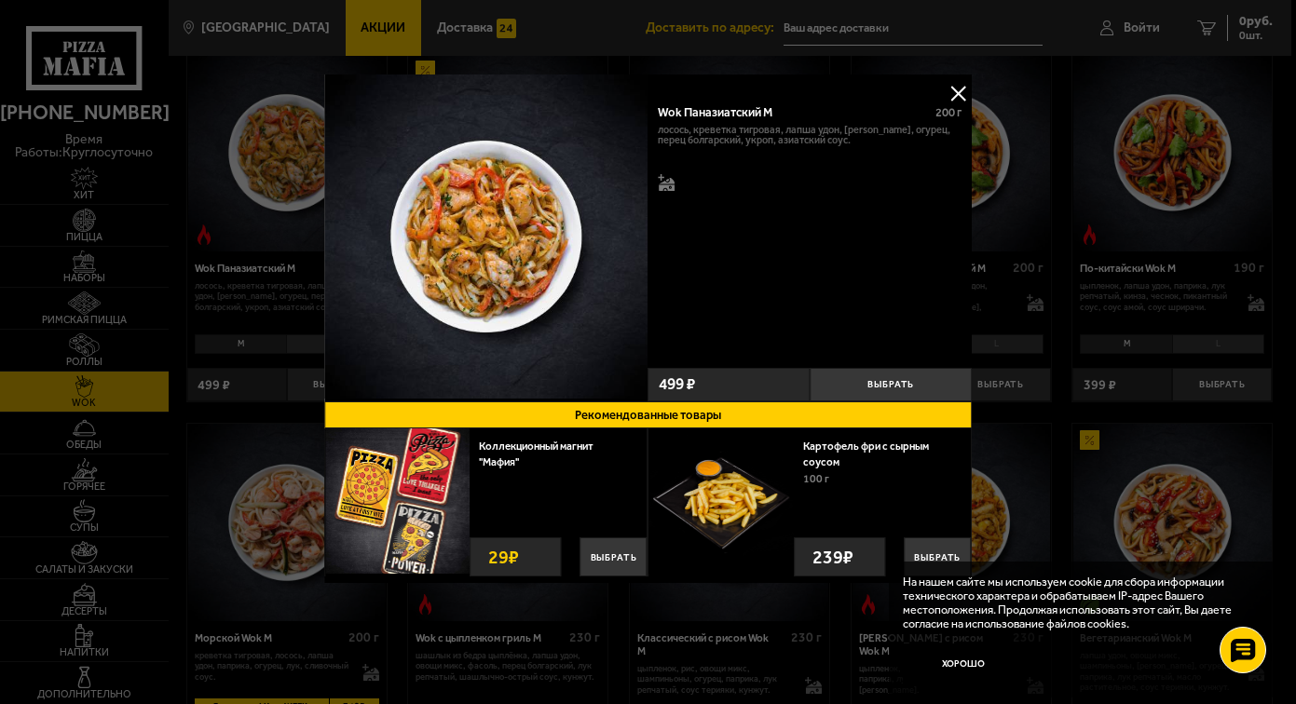
click at [958, 94] on button at bounding box center [958, 93] width 28 height 28
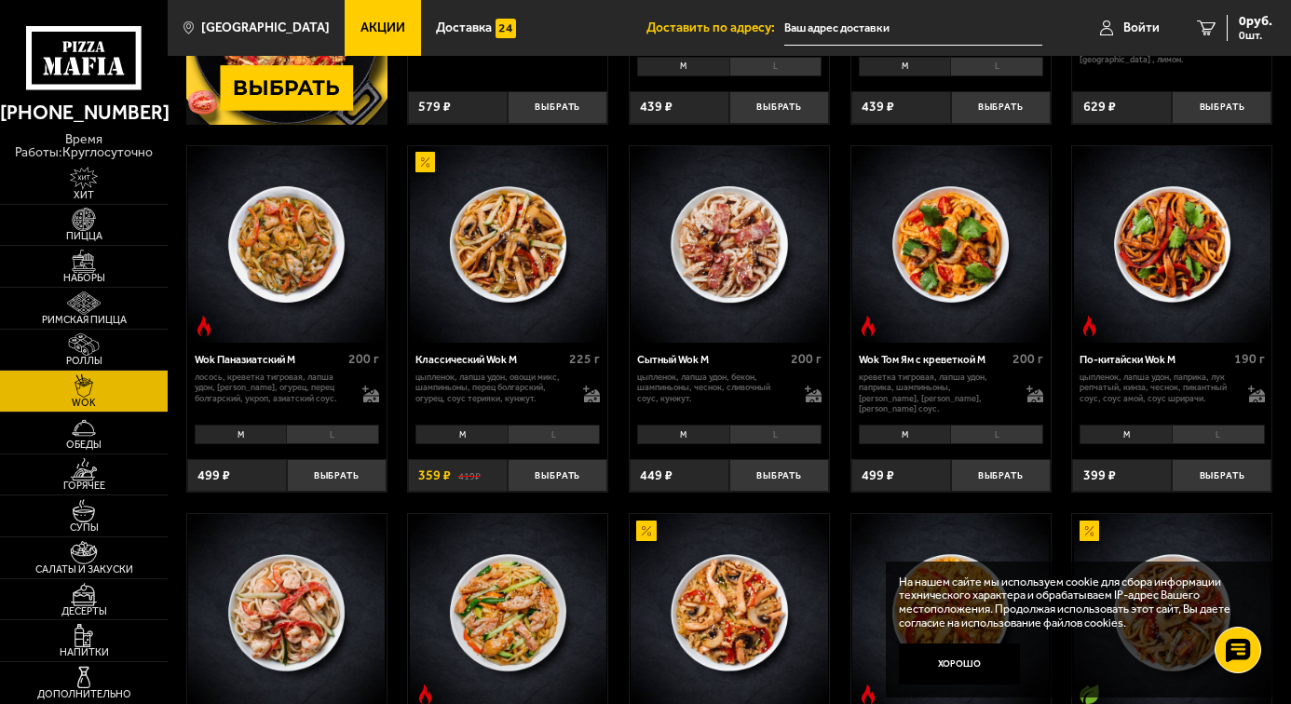
scroll to position [373, 0]
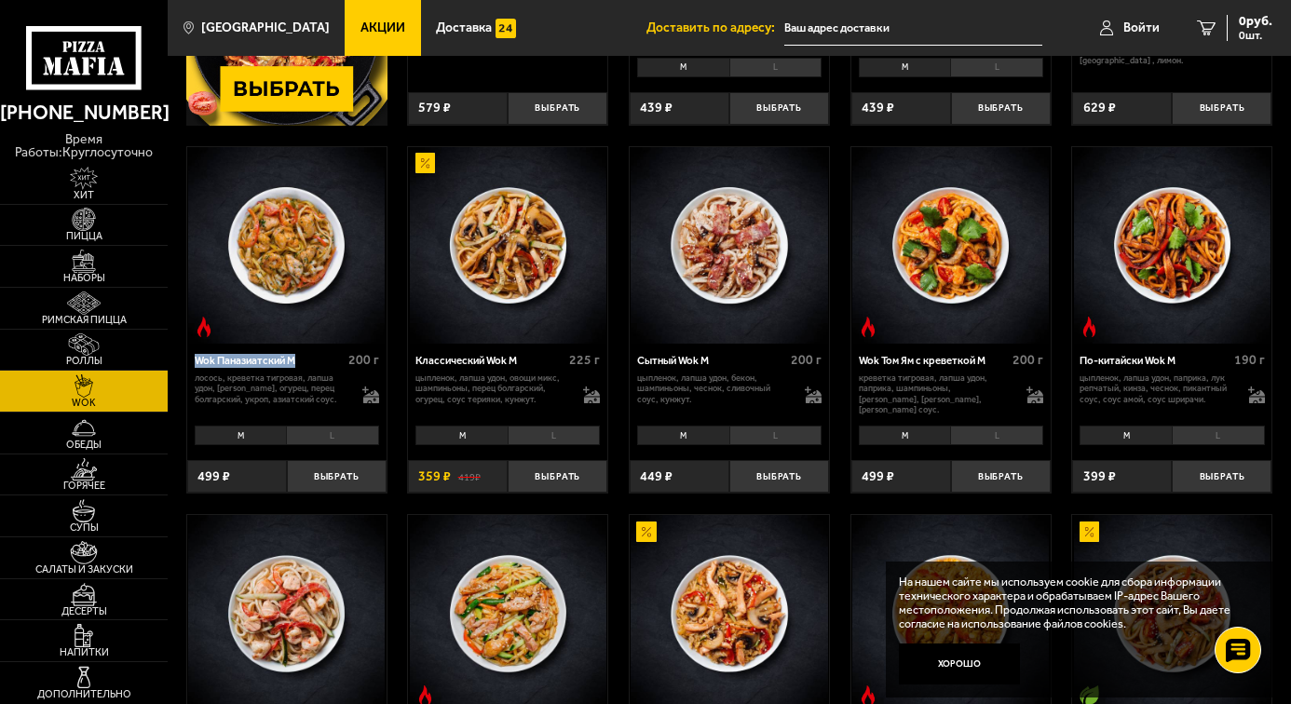
drag, startPoint x: 250, startPoint y: 360, endPoint x: 195, endPoint y: 362, distance: 55.0
click at [195, 362] on div "Wok Паназиатский M" at bounding box center [269, 361] width 149 height 13
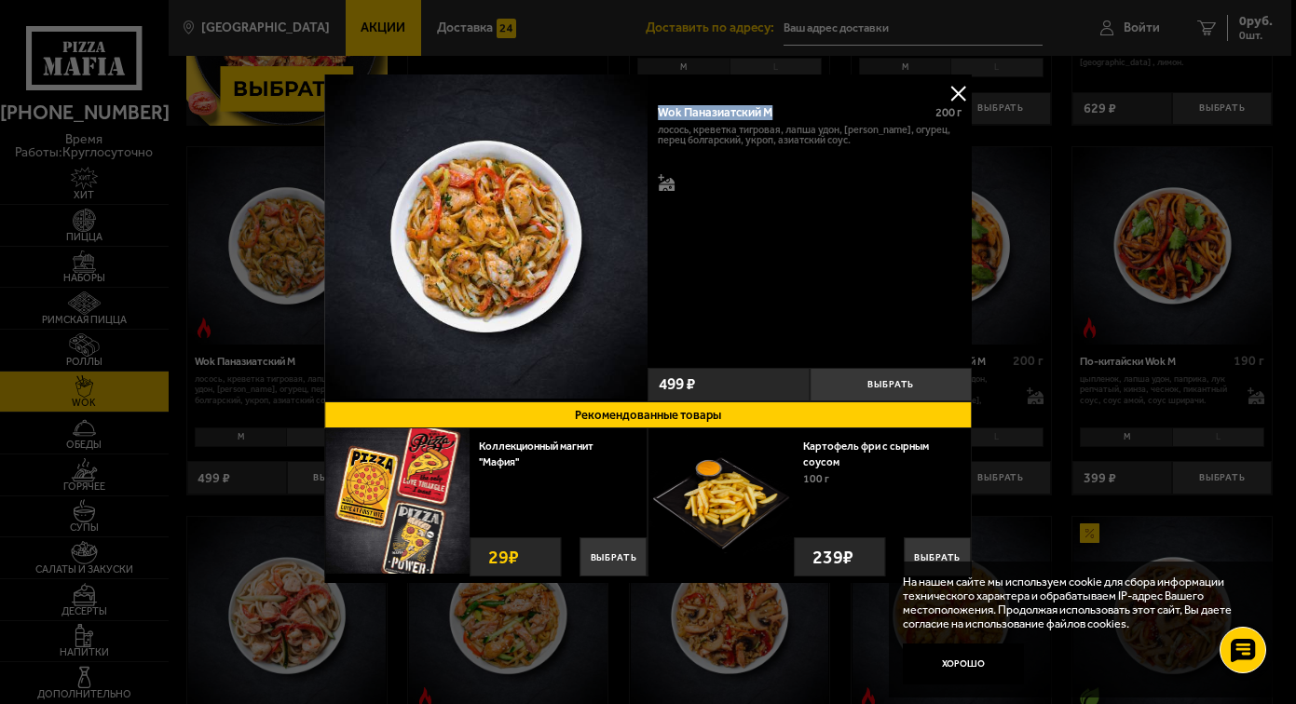
drag, startPoint x: 789, startPoint y: 111, endPoint x: 648, endPoint y: 114, distance: 140.7
click at [648, 114] on div "Wok Паназиатский M 200 г лосось, креветка тигровая, лапша удон, томаты черри, о…" at bounding box center [810, 227] width 324 height 268
copy div "Wok Паназиатский M"
click at [961, 86] on button at bounding box center [958, 93] width 28 height 28
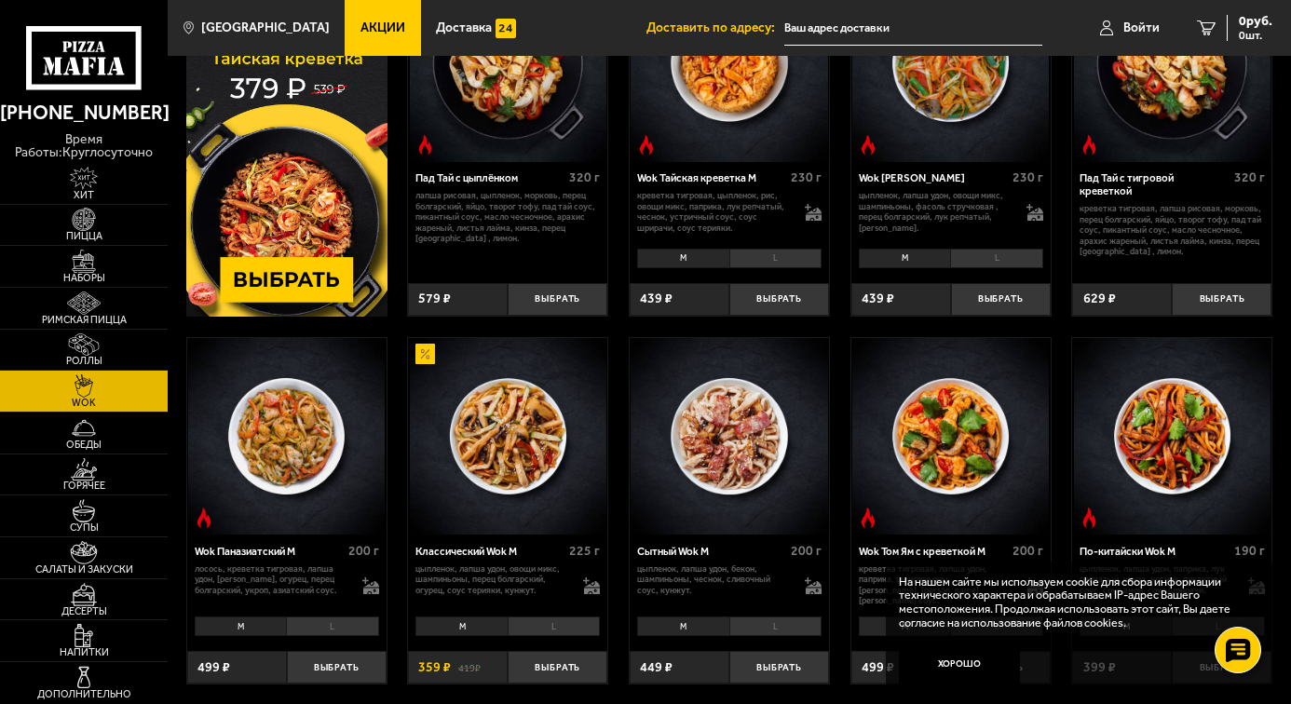
scroll to position [373, 0]
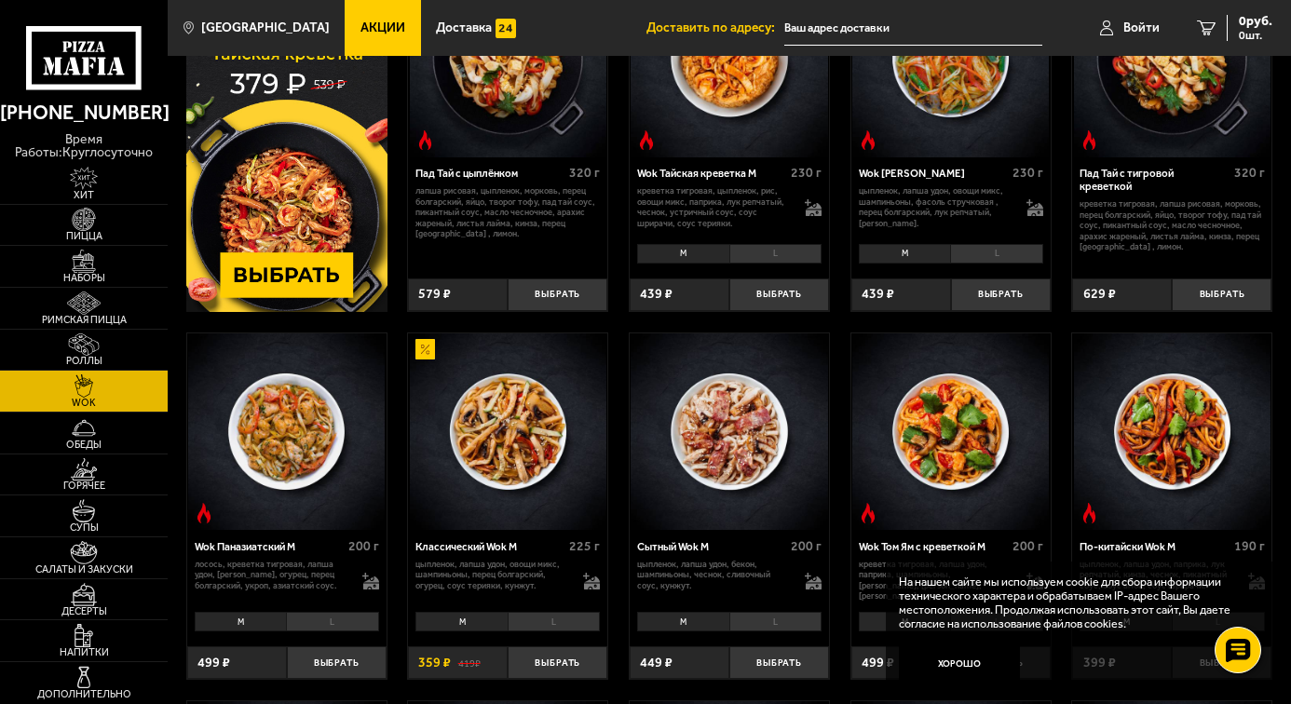
scroll to position [373, 0]
